Goal: Task Accomplishment & Management: Use online tool/utility

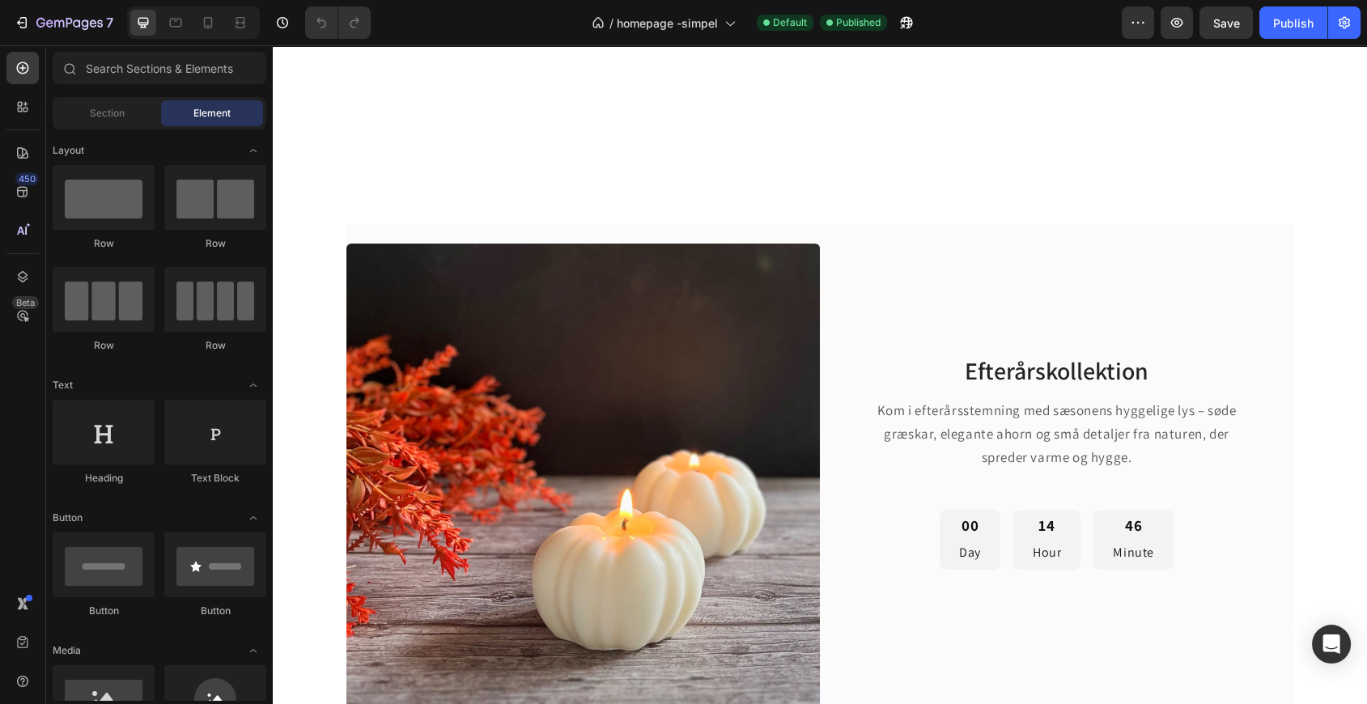
scroll to position [1481, 0]
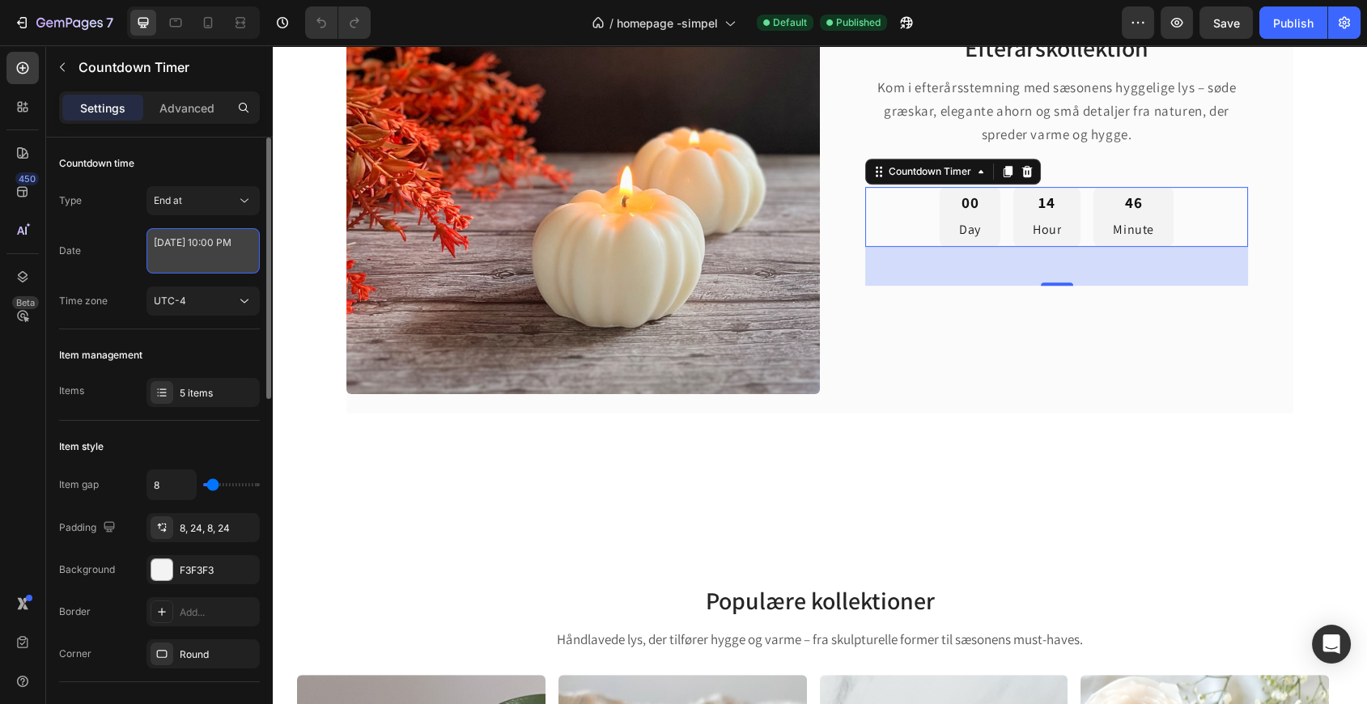
select select "22"
select select "false"
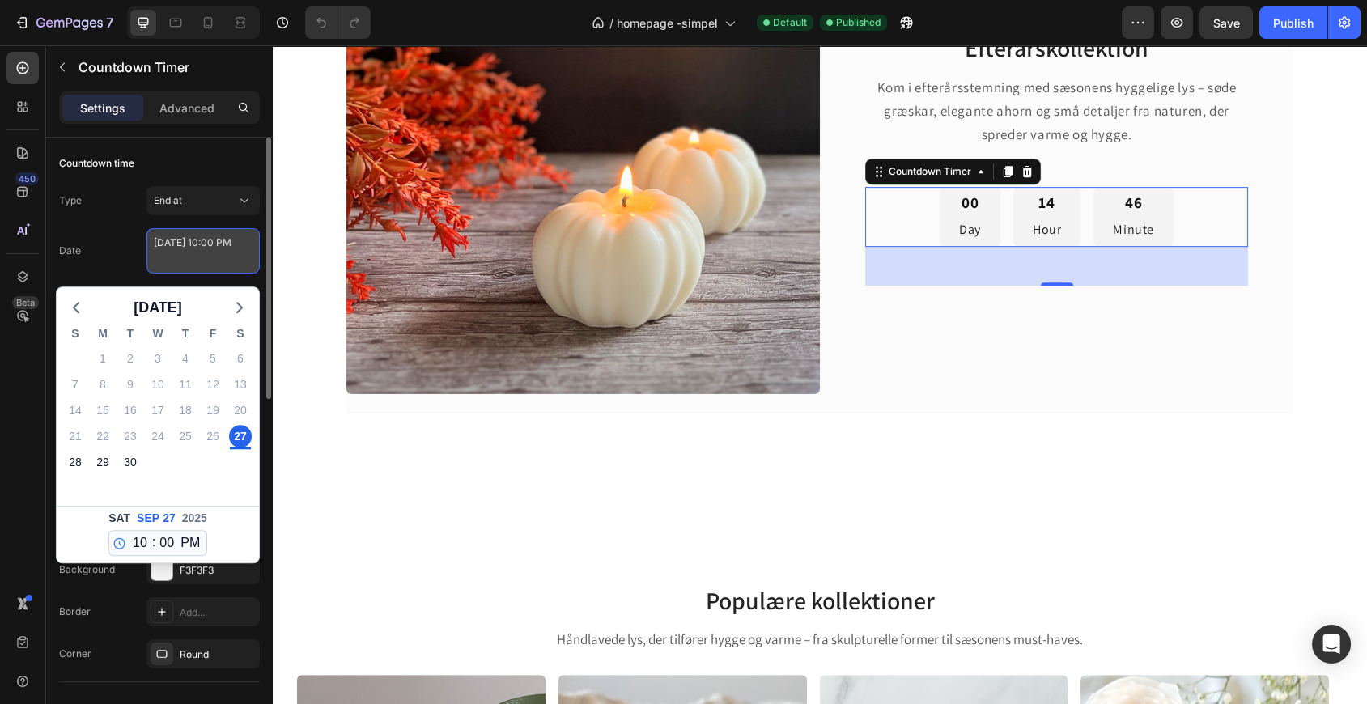
click at [244, 255] on textarea "[DATE] 10:00 PM" at bounding box center [203, 250] width 113 height 45
click at [74, 463] on div "28" at bounding box center [75, 462] width 23 height 23
type textarea "[DATE] 10:00 PM"
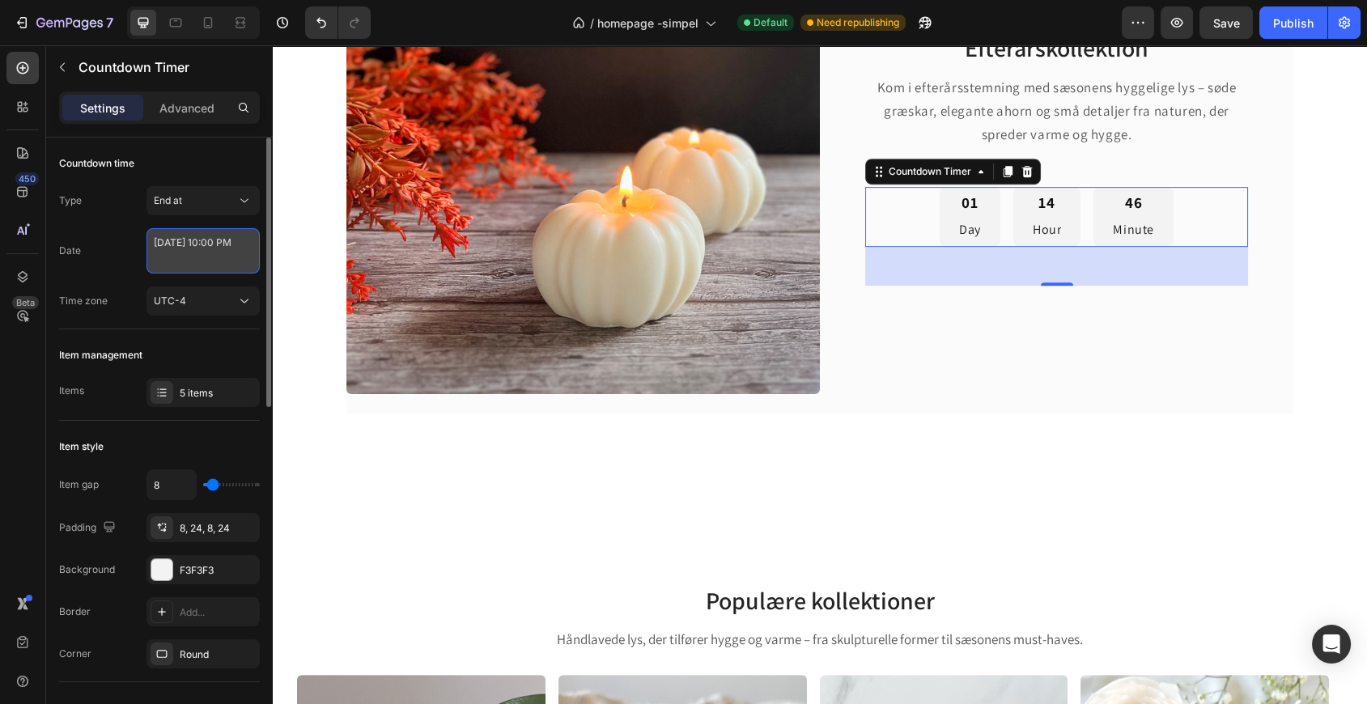
select select "22"
select select "false"
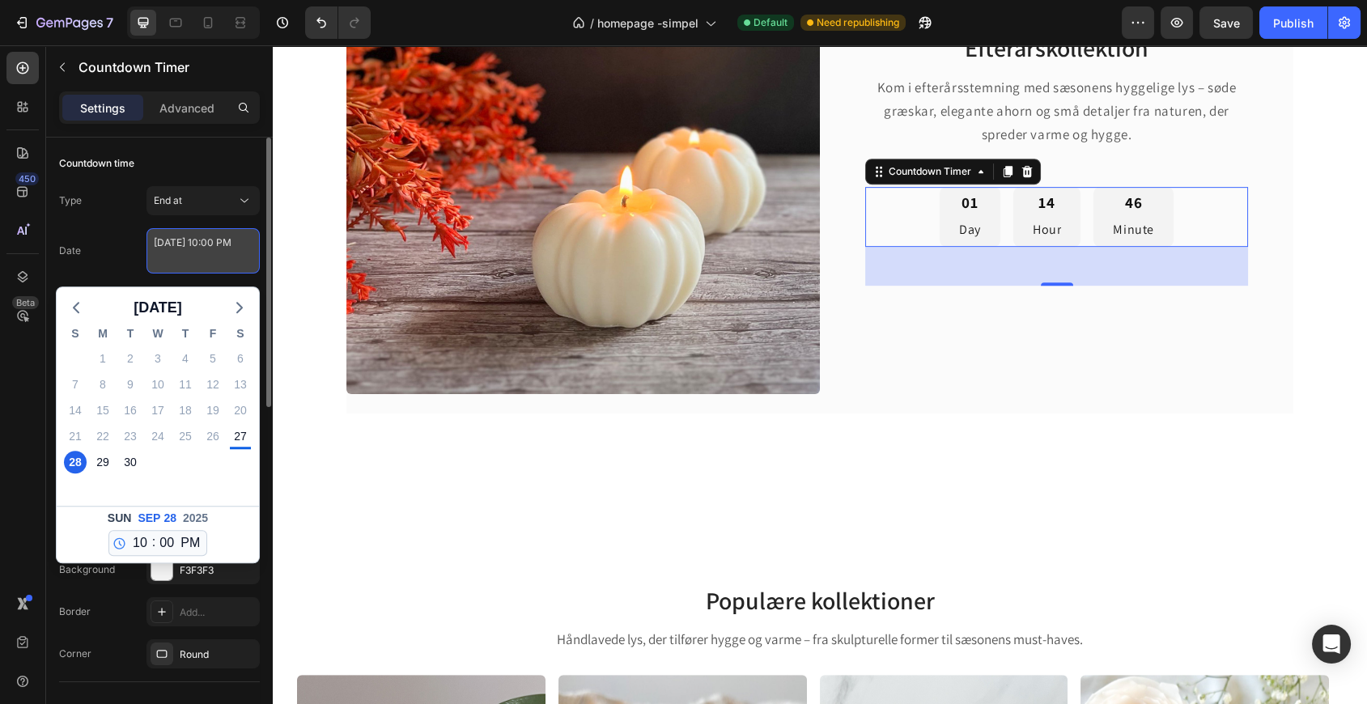
drag, startPoint x: 162, startPoint y: 253, endPoint x: 149, endPoint y: 253, distance: 13.0
click at [149, 253] on textarea "September 28 2025 10:00 PM" at bounding box center [203, 250] width 113 height 45
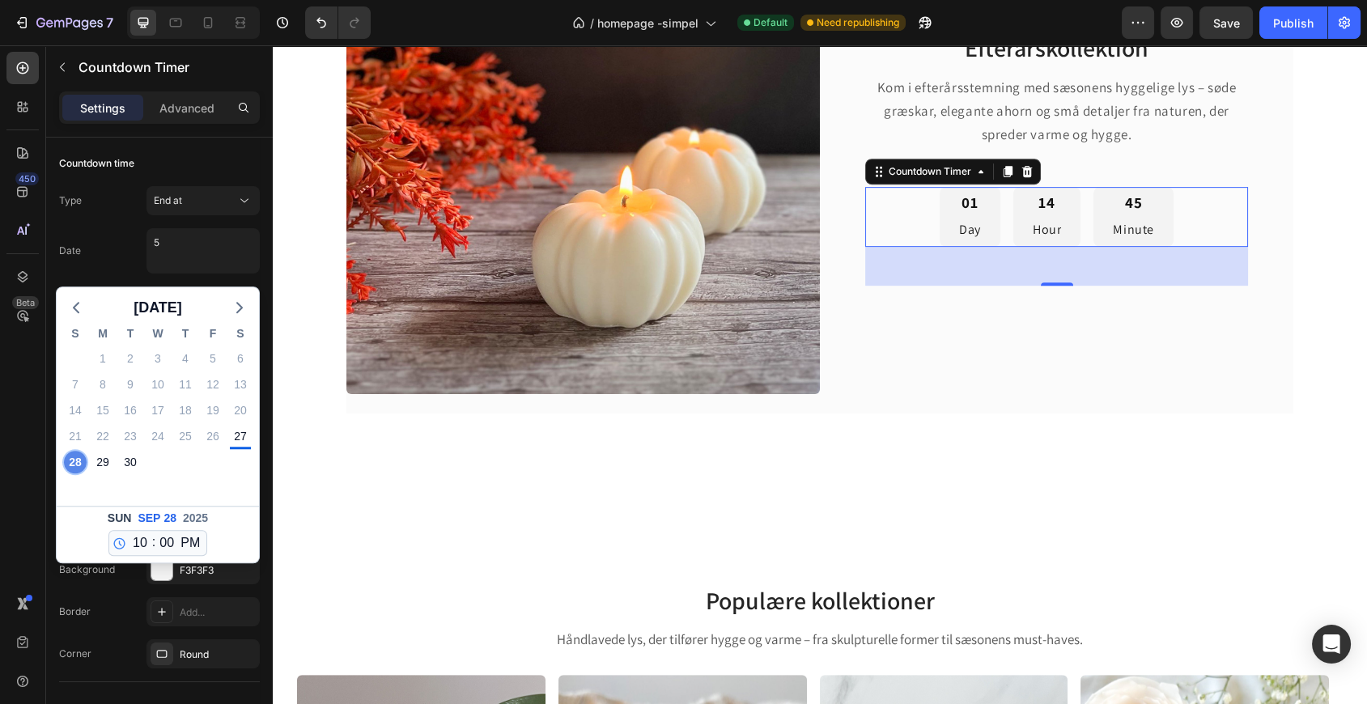
type textarea "September 28 2025 10:00 PM"
click at [71, 459] on div "28" at bounding box center [75, 462] width 23 height 23
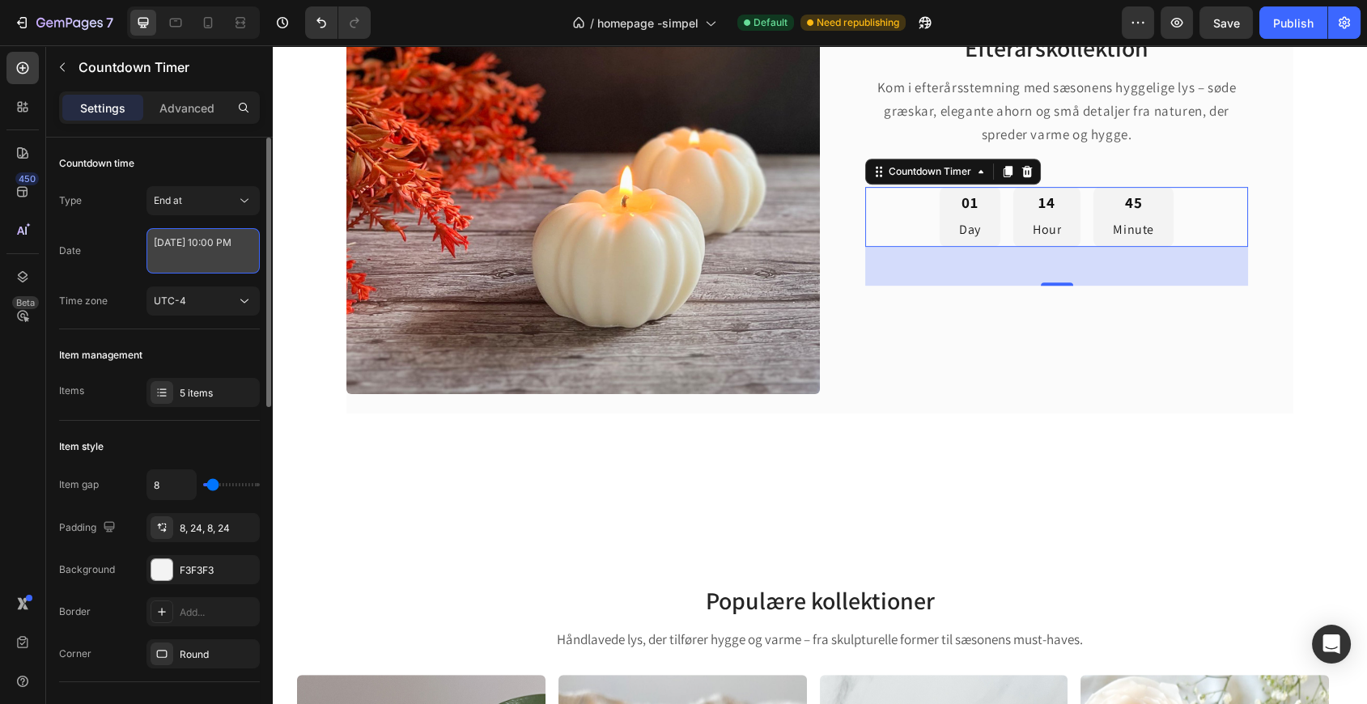
select select "22"
select select "false"
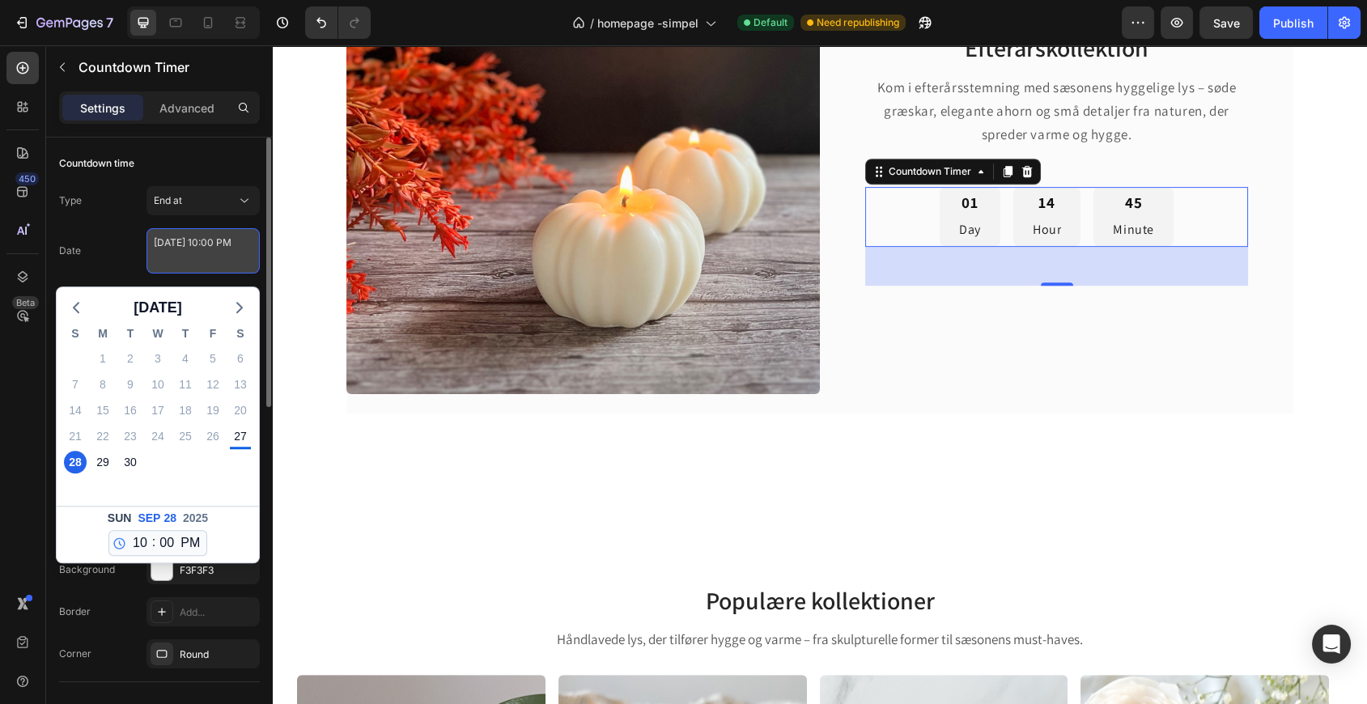
click at [149, 253] on textarea "September 28 2025 10:00 PM" at bounding box center [203, 250] width 113 height 45
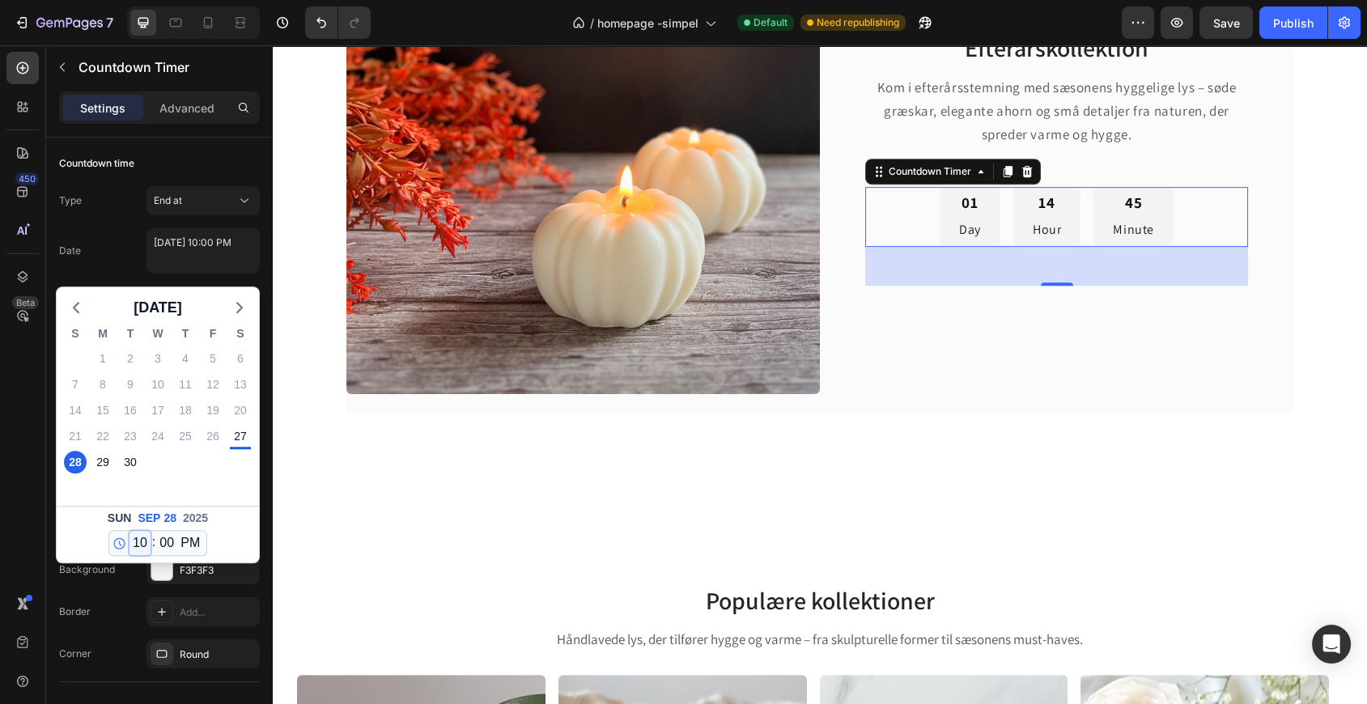
click at [138, 541] on select "12 1 2 3 4 5 6 7 8 9 10 11" at bounding box center [140, 543] width 21 height 24
select select "15"
click at [130, 531] on select "12 1 2 3 4 5 6 7 8 9 10 11" at bounding box center [140, 543] width 21 height 24
type textarea "September 28 2025 3:00 PM"
click at [242, 555] on div "Sun Sep 28 2025 12 1 2 3 4 5 6 7 8 9 10 11 : 00 01 02 03 04 05 06 07 08 09 10 1…" at bounding box center [158, 534] width 202 height 57
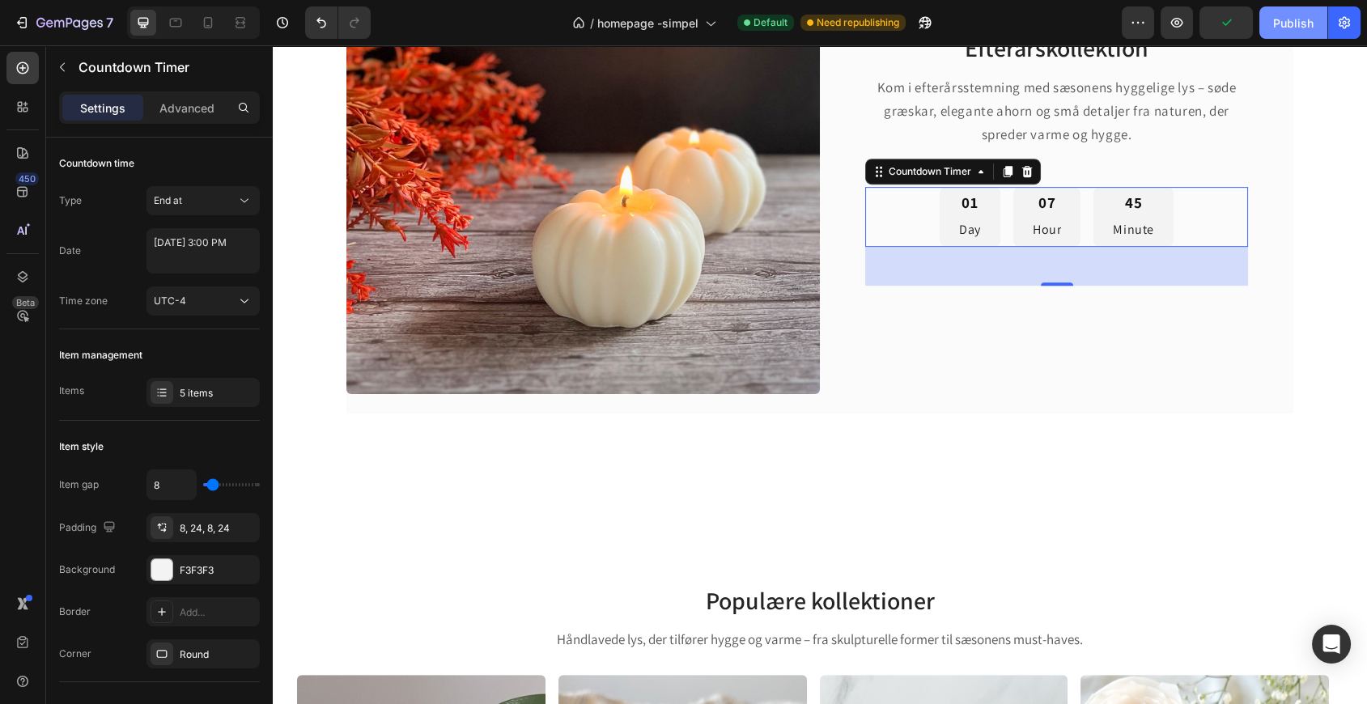
click at [1293, 26] on div "Publish" at bounding box center [1293, 23] width 40 height 17
